Goal: Find specific page/section: Find specific page/section

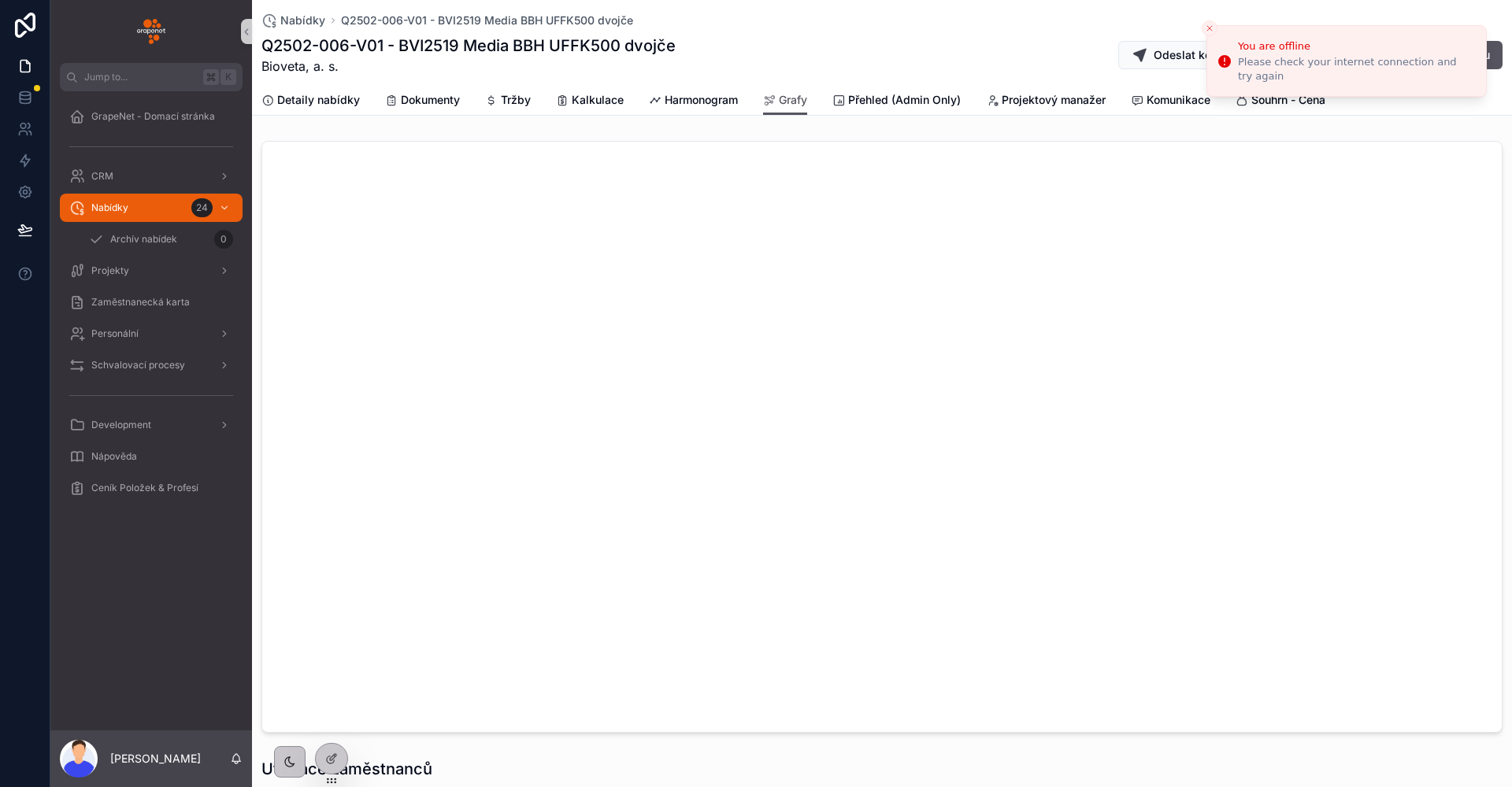
click at [1216, 28] on button "Close toast" at bounding box center [1210, 28] width 16 height 16
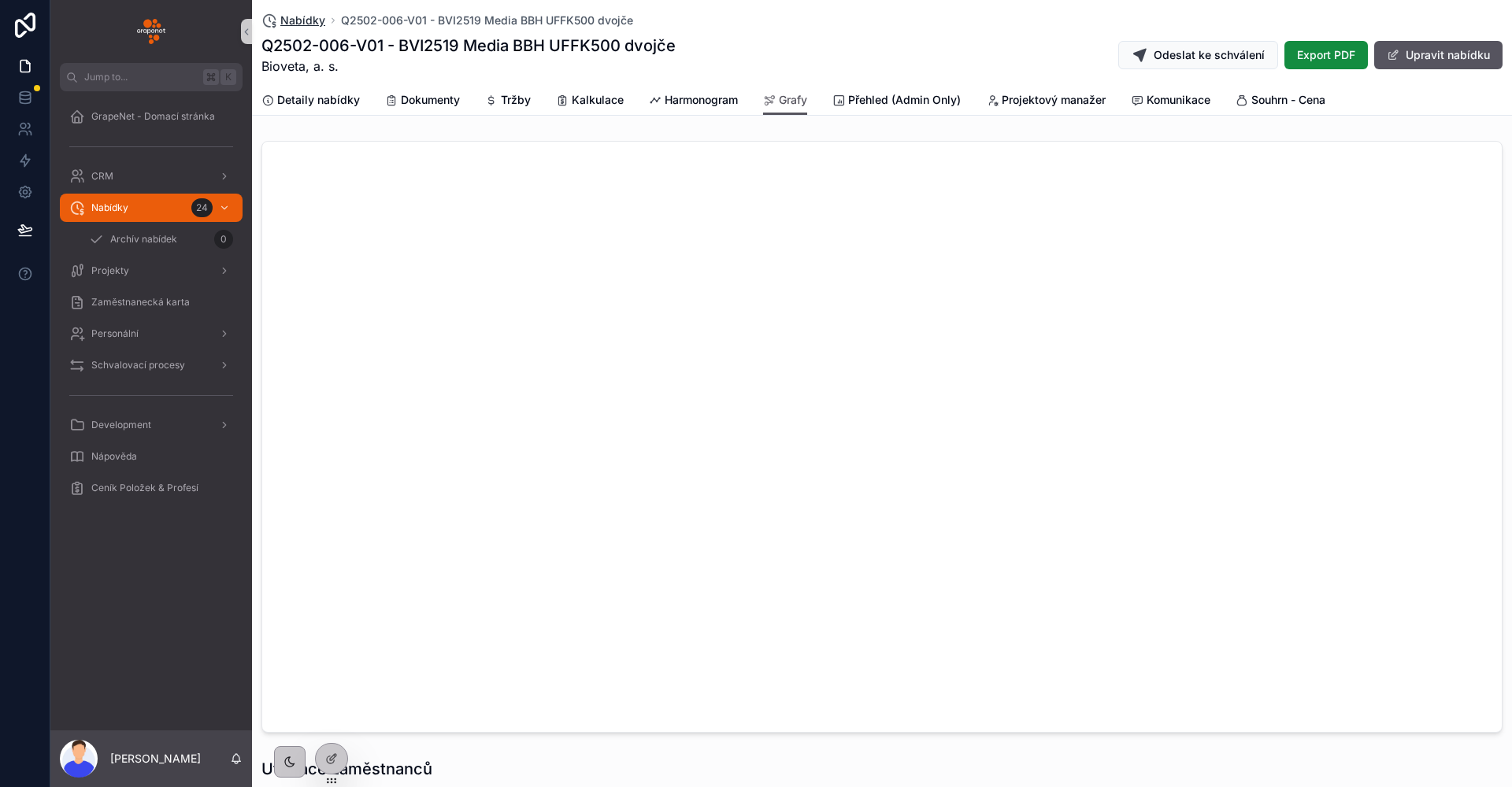
click at [293, 21] on span "Nabídky" at bounding box center [303, 21] width 45 height 16
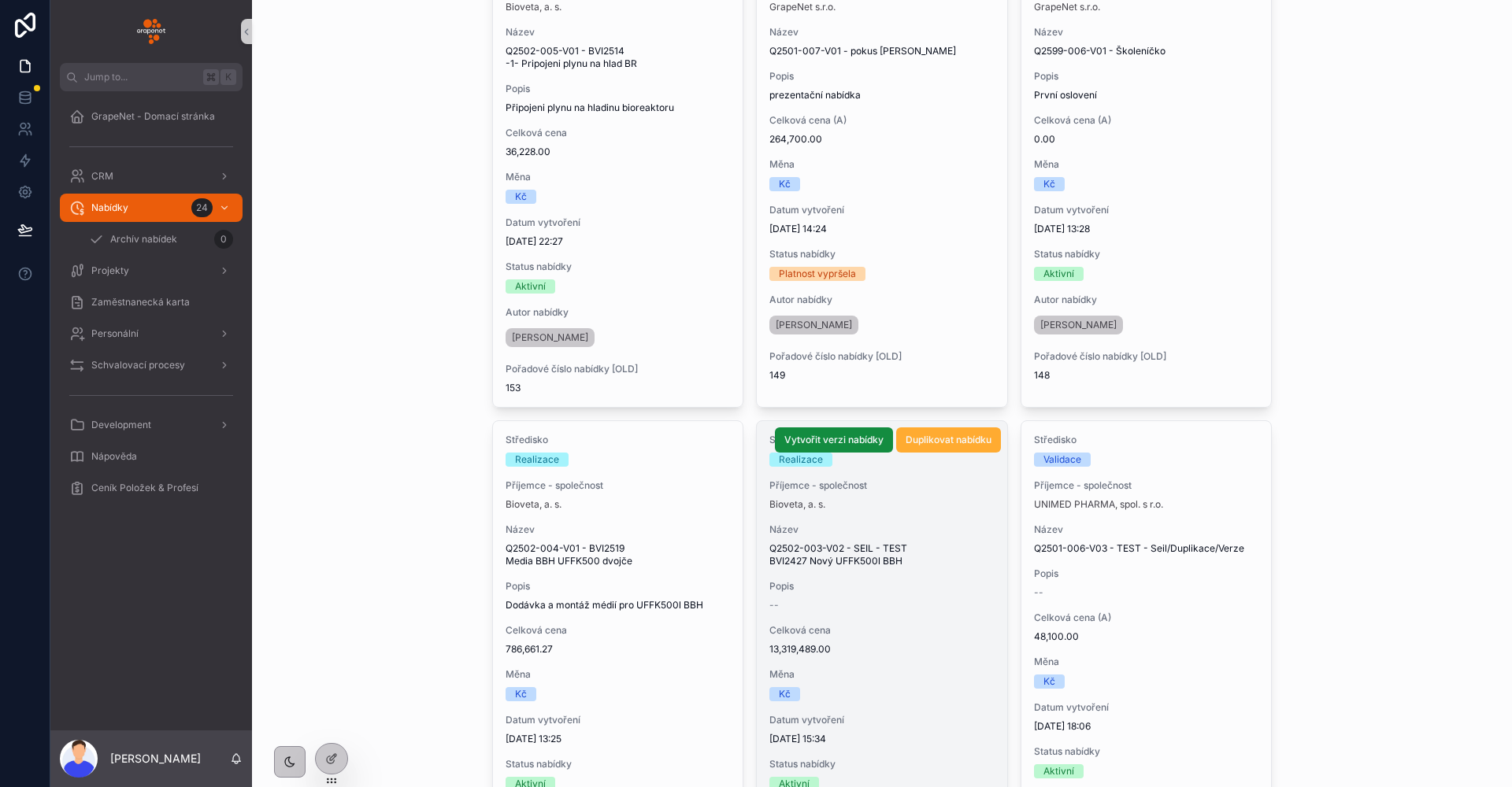
scroll to position [758, 0]
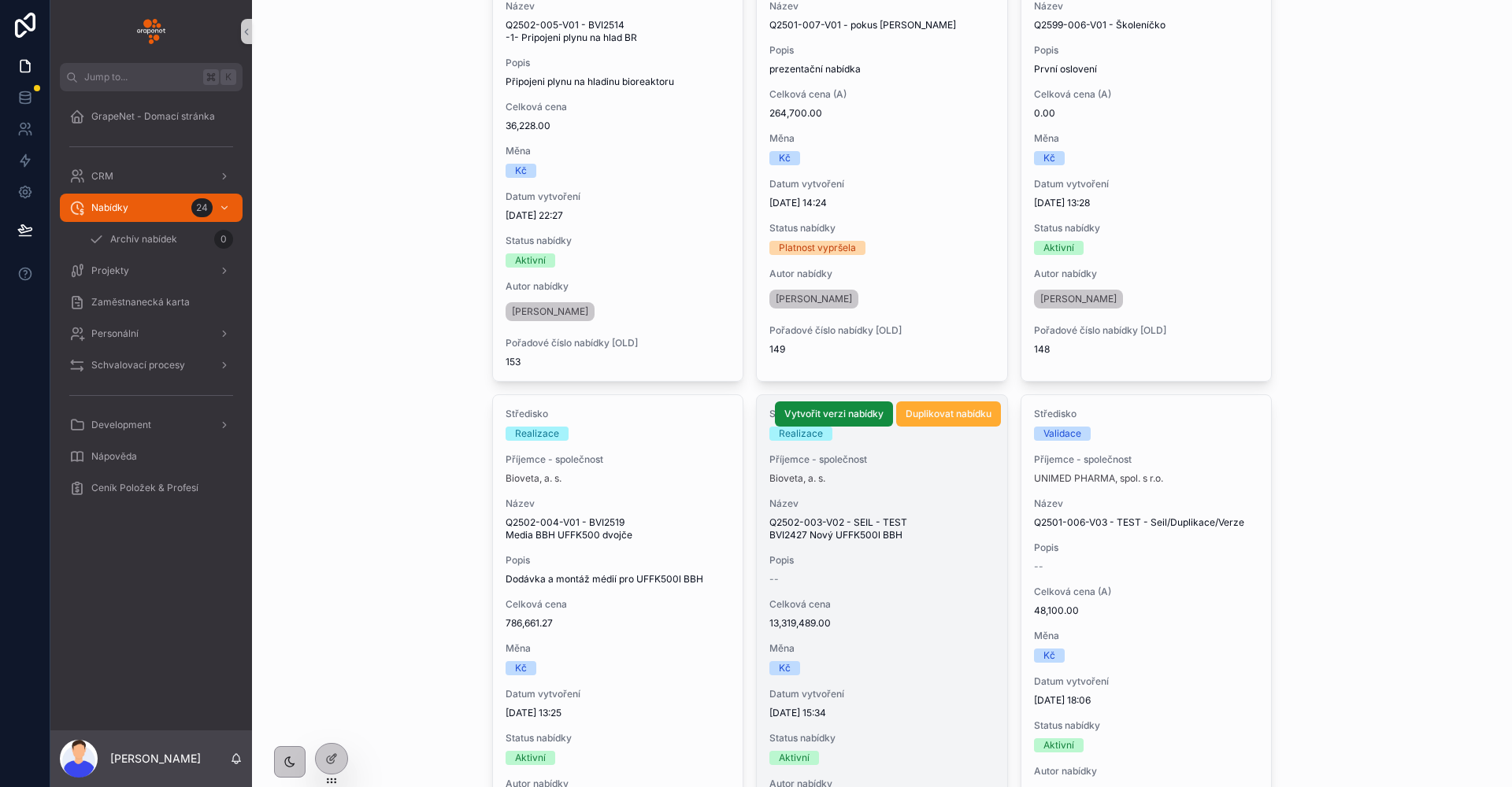
click at [898, 573] on div "Popis --" at bounding box center [882, 571] width 226 height 32
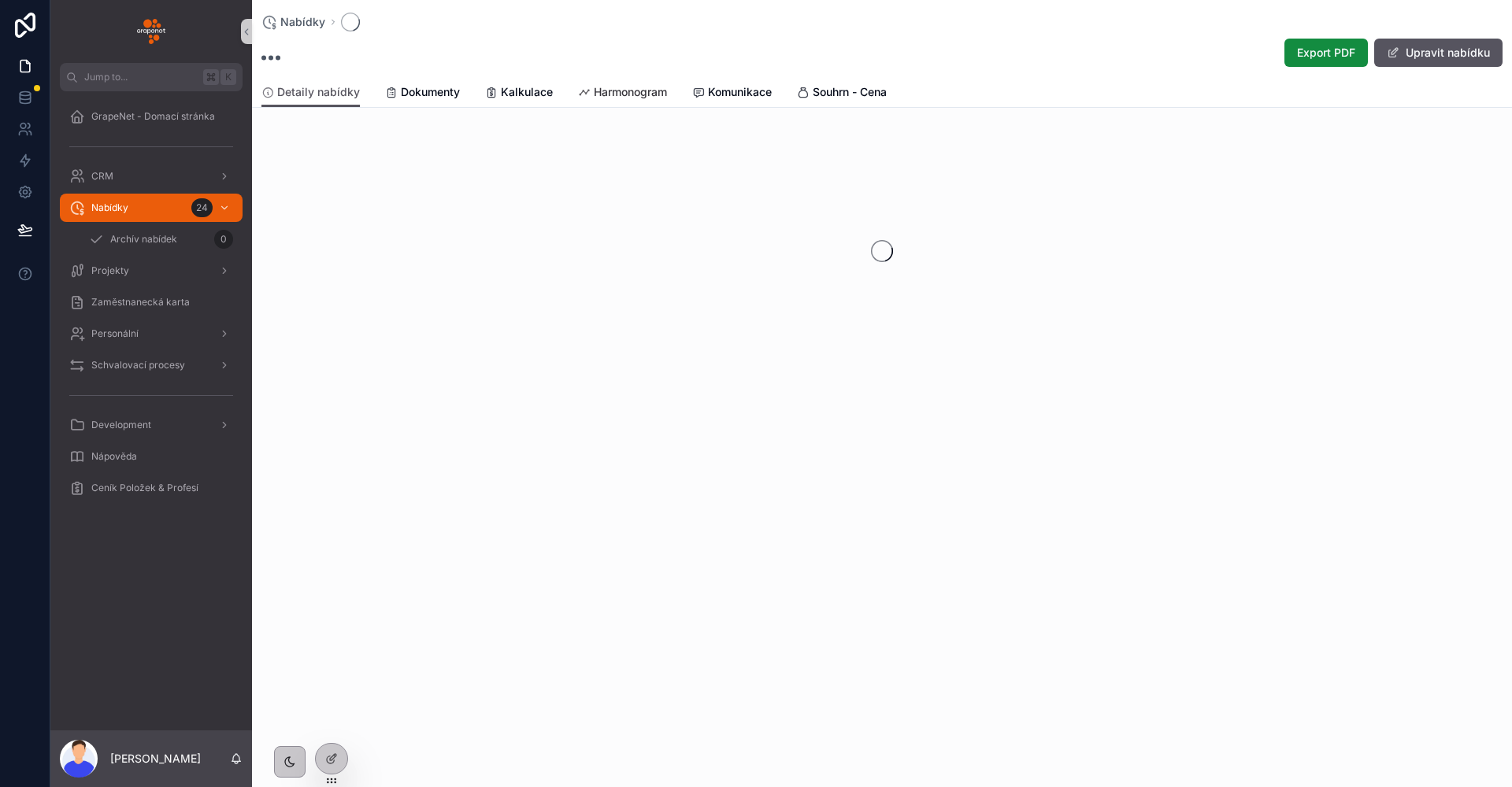
click at [598, 100] on link "Harmonogram" at bounding box center [622, 94] width 89 height 32
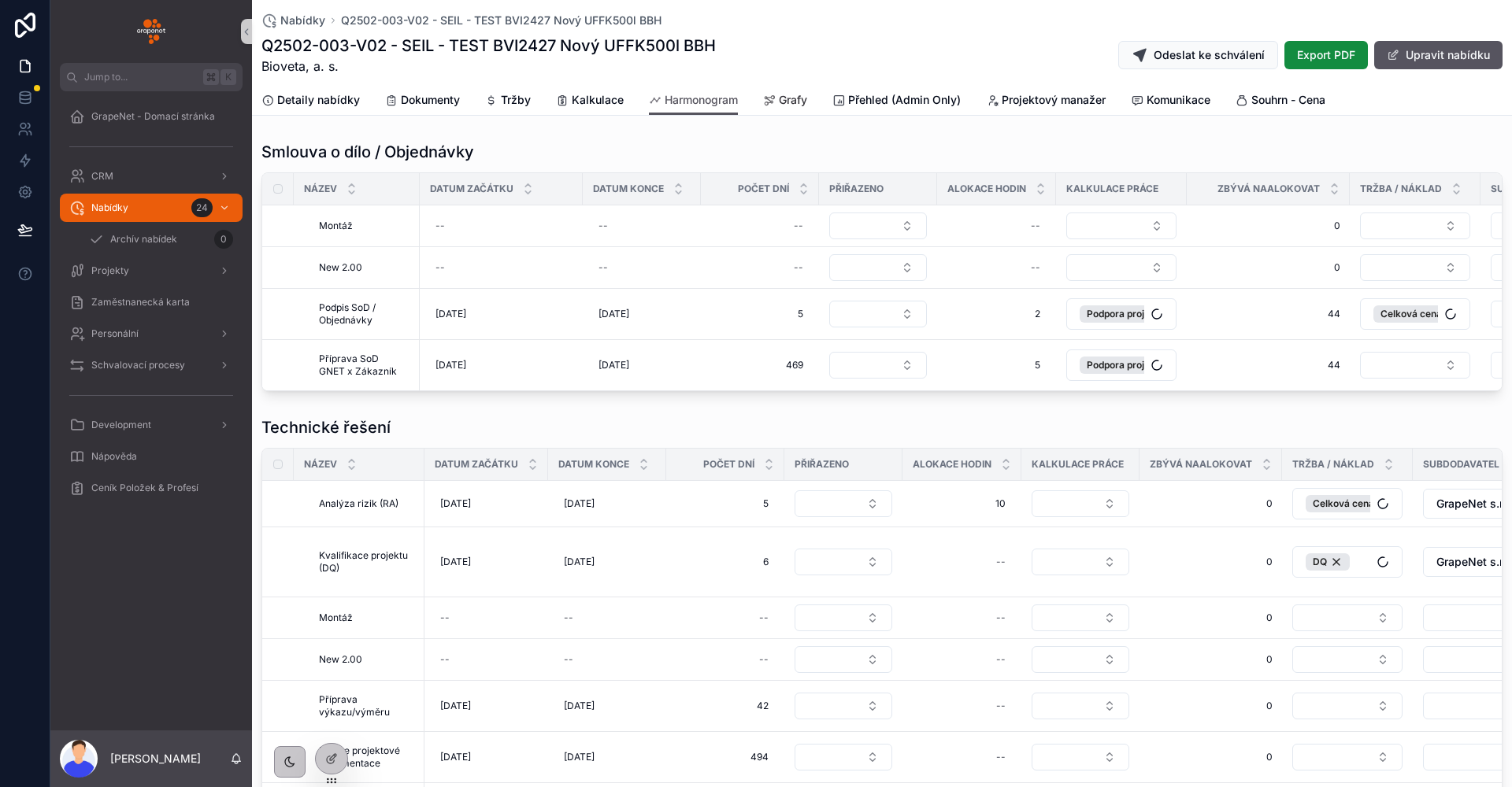
click at [765, 99] on icon "scrollable content" at bounding box center [770, 101] width 13 height 13
click at [778, 97] on div "Grafy" at bounding box center [784, 100] width 44 height 16
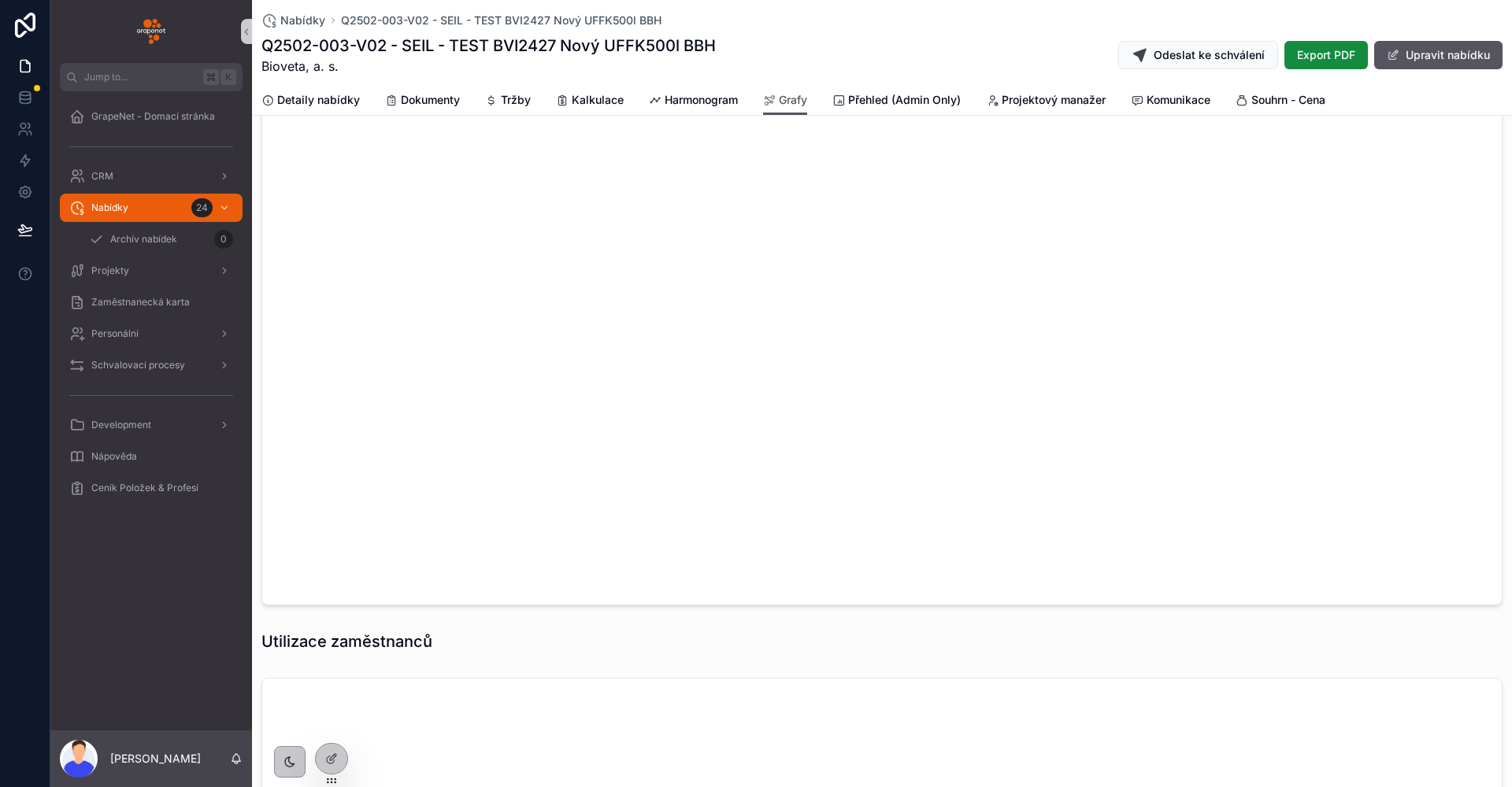
scroll to position [17, 0]
click at [684, 104] on span "Harmonogram" at bounding box center [701, 100] width 74 height 16
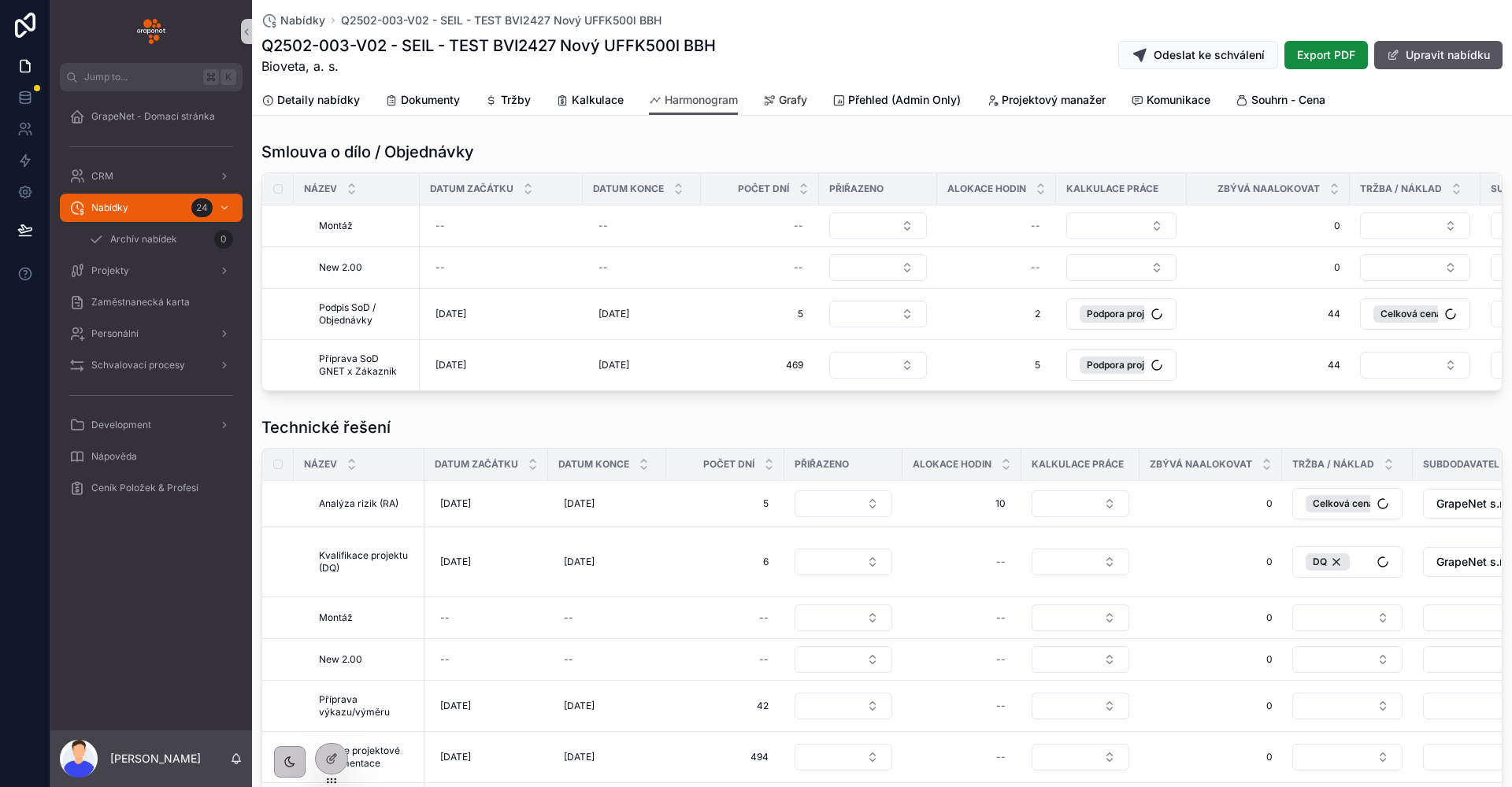
click at [807, 99] on span "Grafy" at bounding box center [793, 100] width 28 height 16
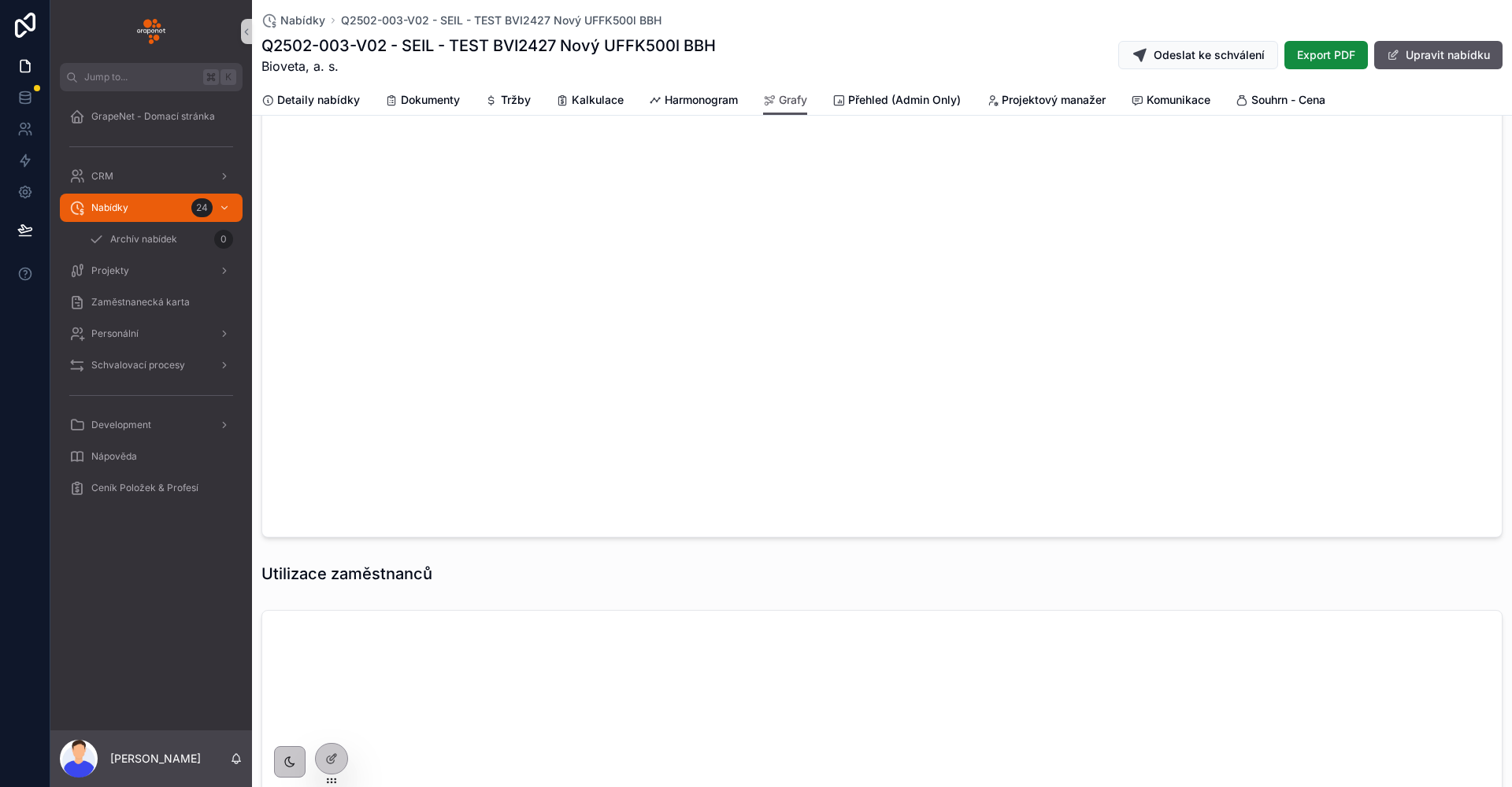
scroll to position [68, 0]
